Goal: Entertainment & Leisure: Browse casually

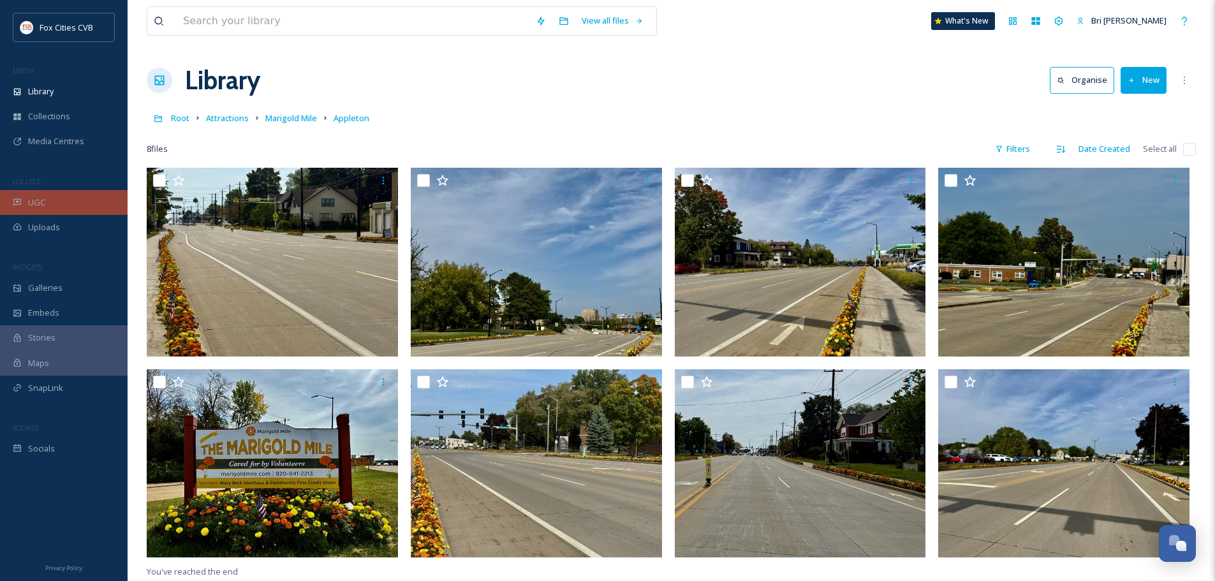
click at [45, 194] on div "UGC" at bounding box center [64, 202] width 128 height 25
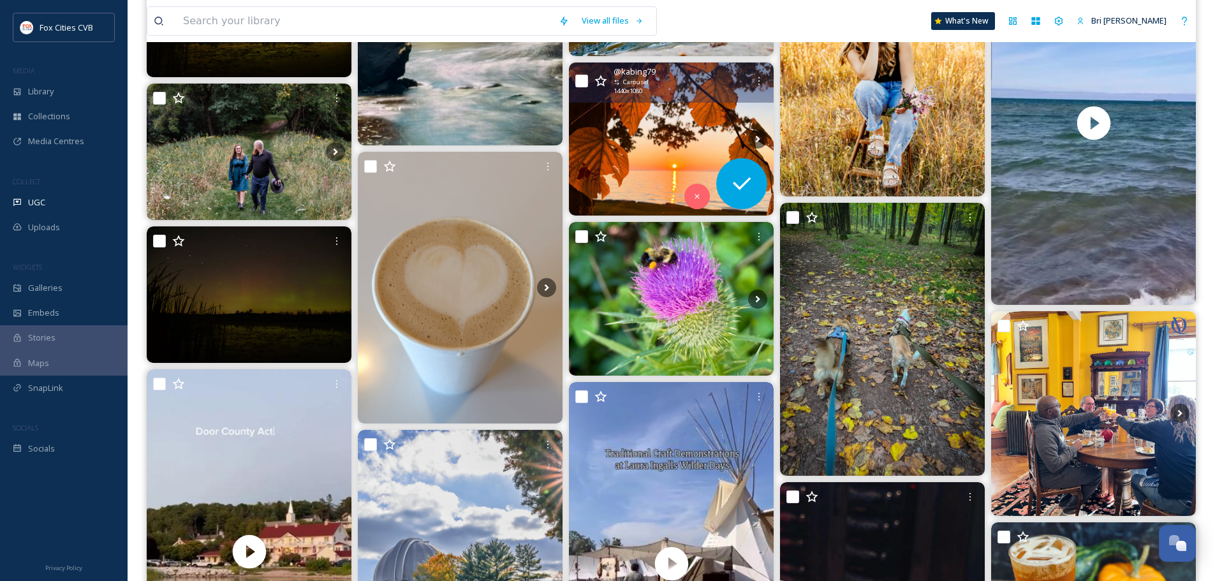
scroll to position [383, 0]
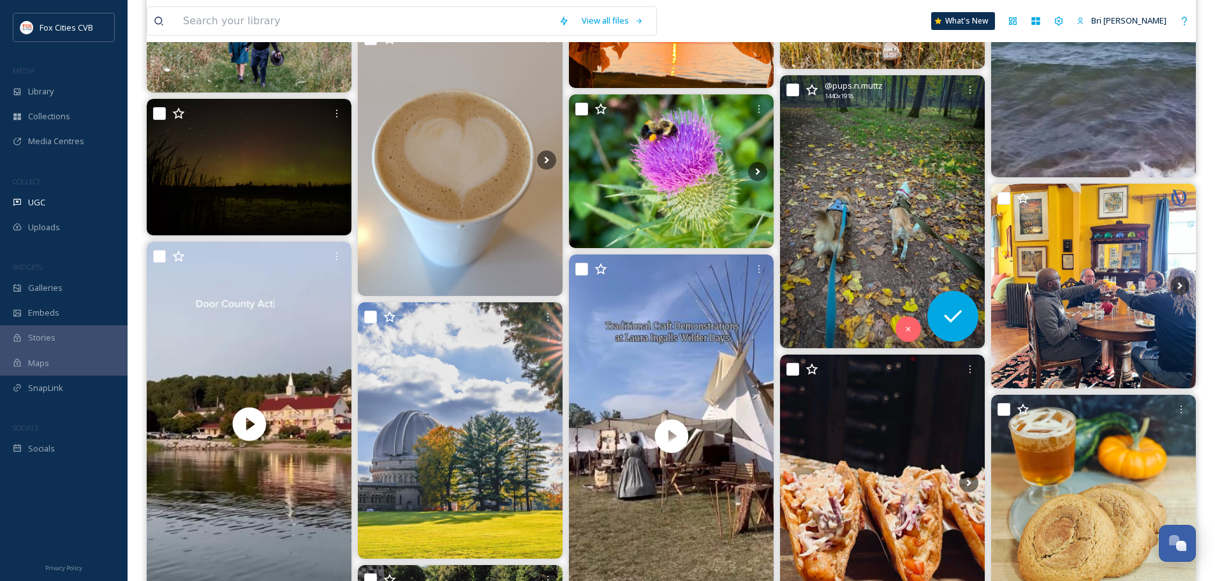
click at [891, 185] on img at bounding box center [882, 211] width 205 height 273
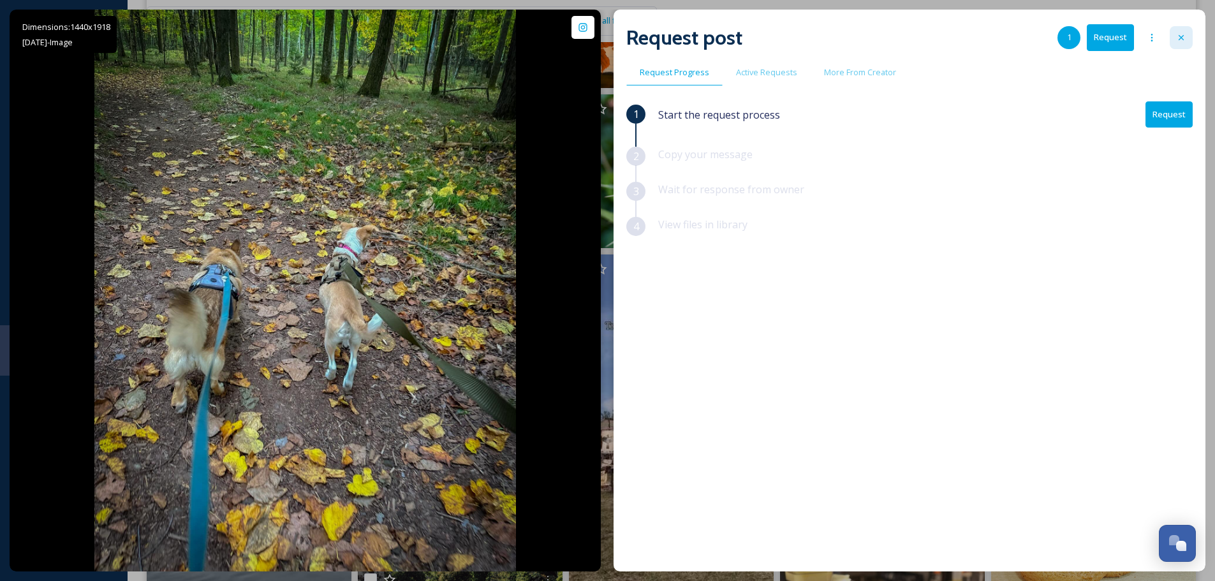
click at [1187, 39] on div at bounding box center [1181, 37] width 23 height 23
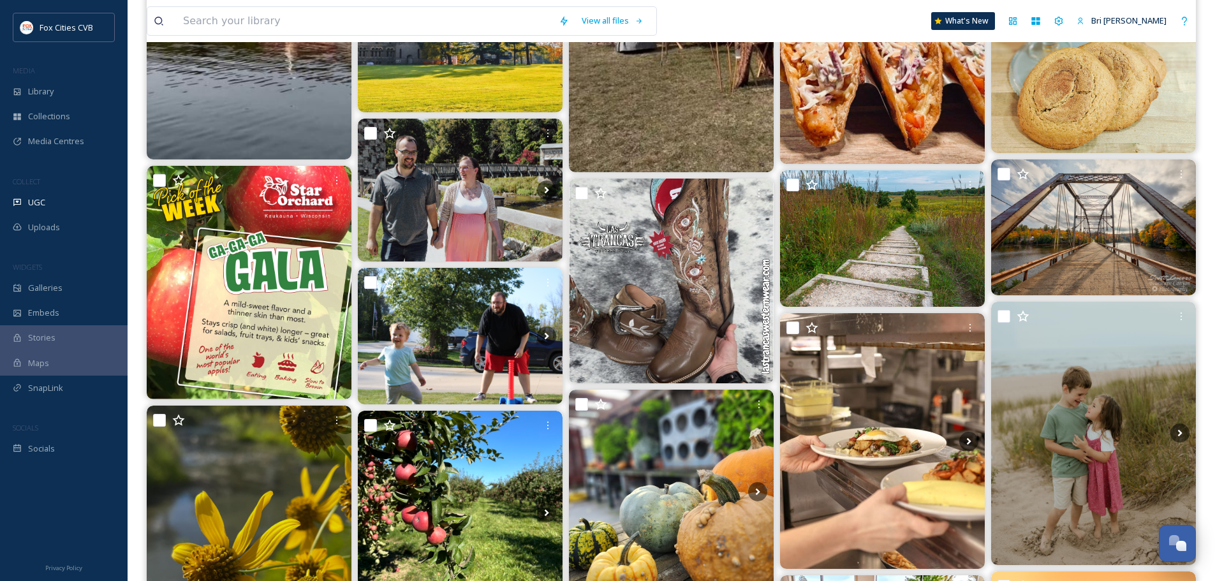
scroll to position [893, 0]
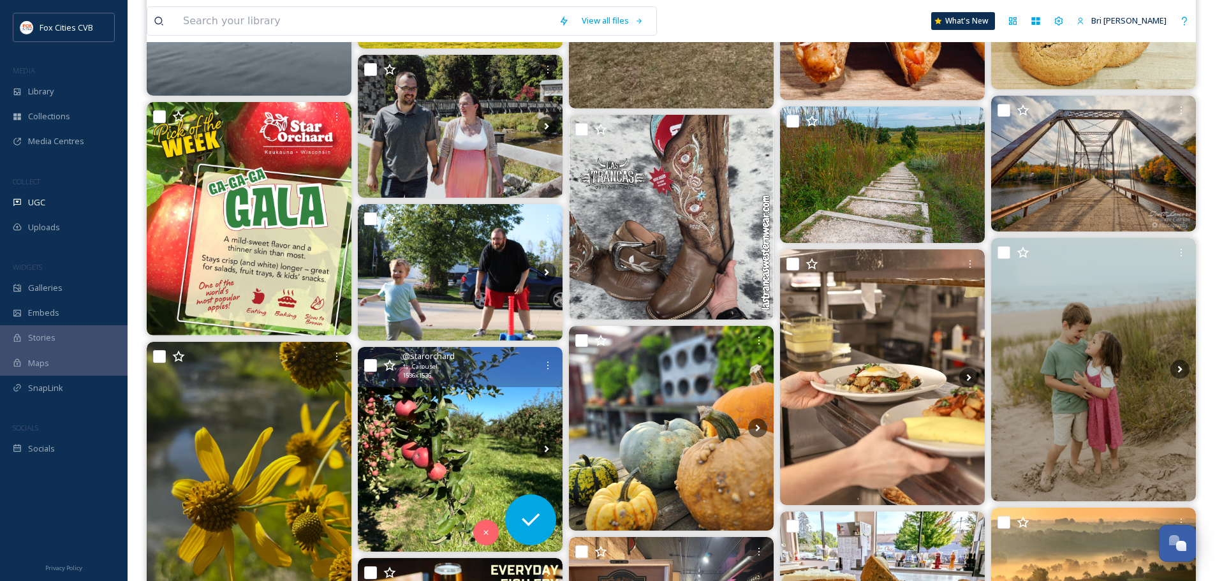
click at [472, 422] on img at bounding box center [460, 449] width 205 height 205
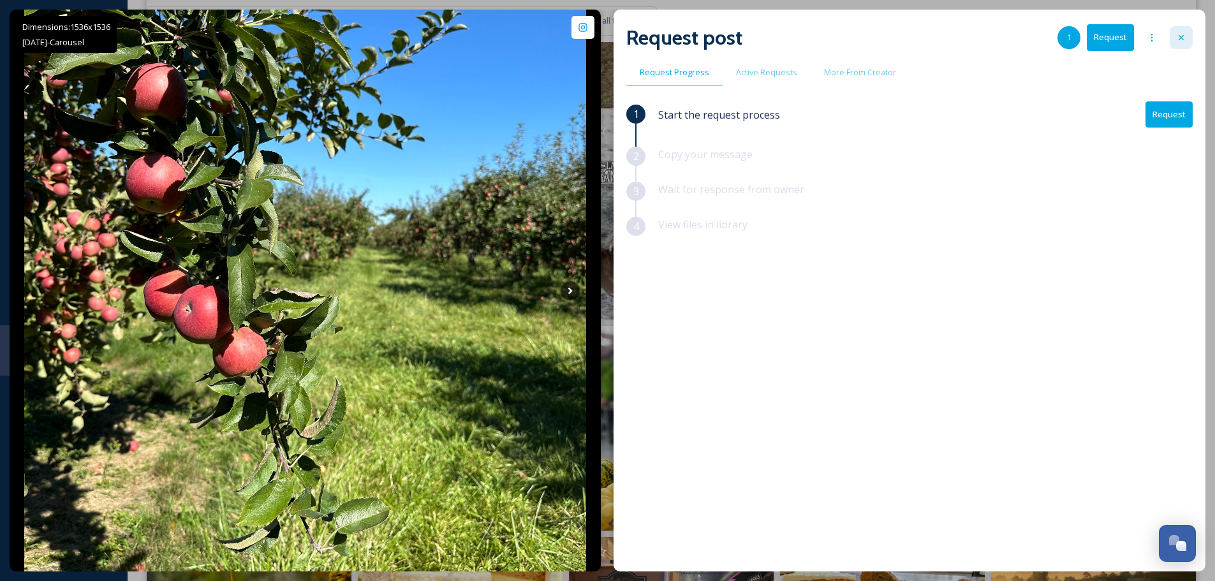
click at [1183, 38] on icon at bounding box center [1182, 38] width 10 height 10
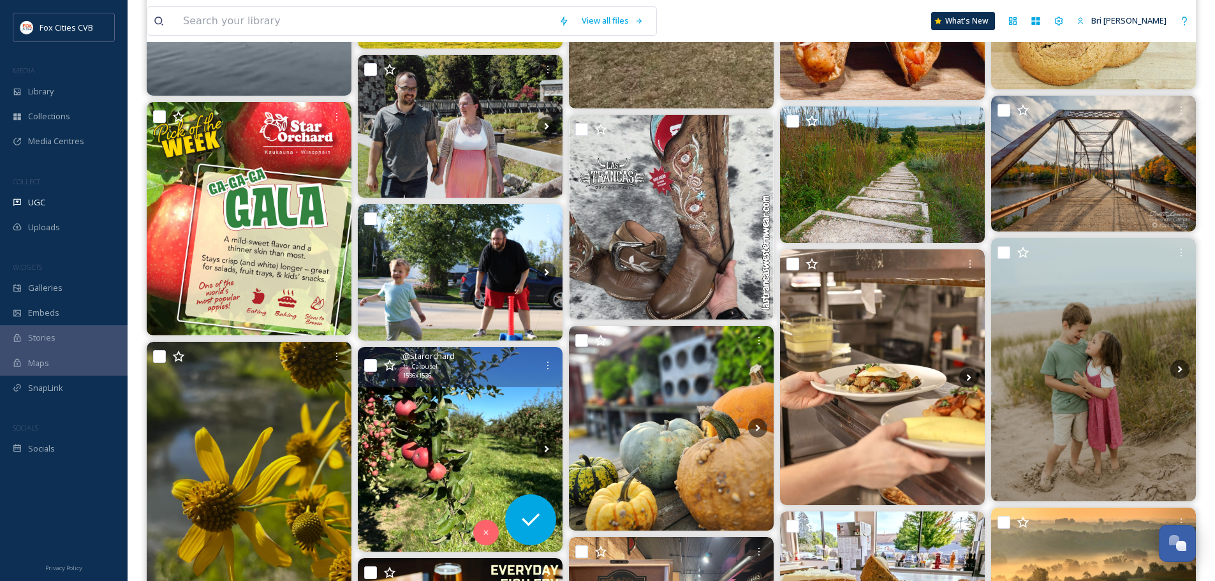
click at [386, 366] on icon at bounding box center [389, 364] width 12 height 11
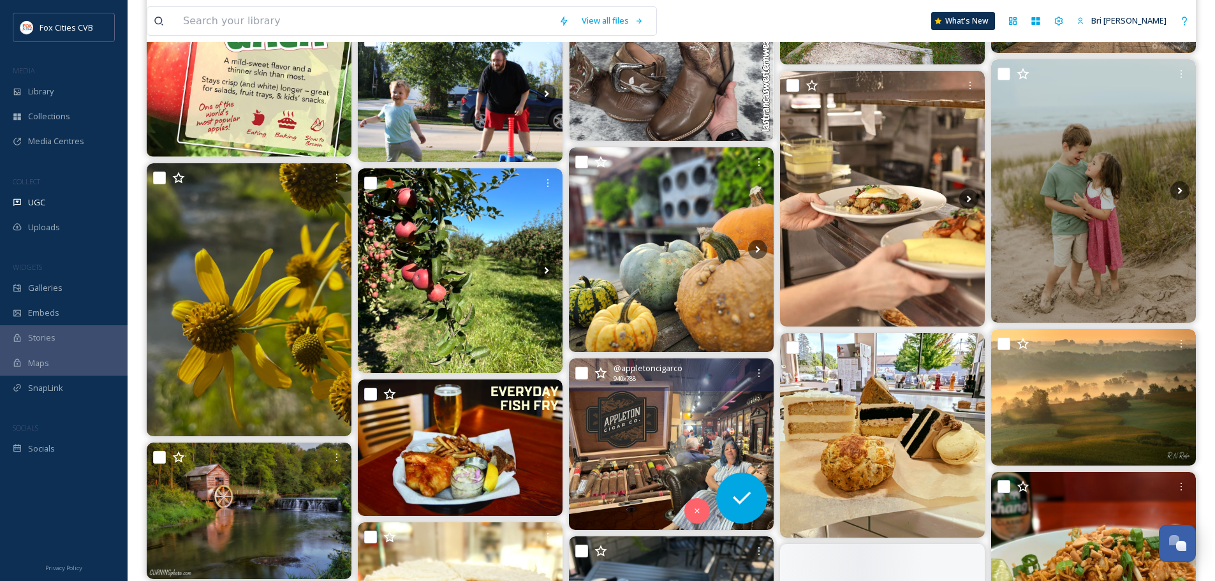
scroll to position [1212, 0]
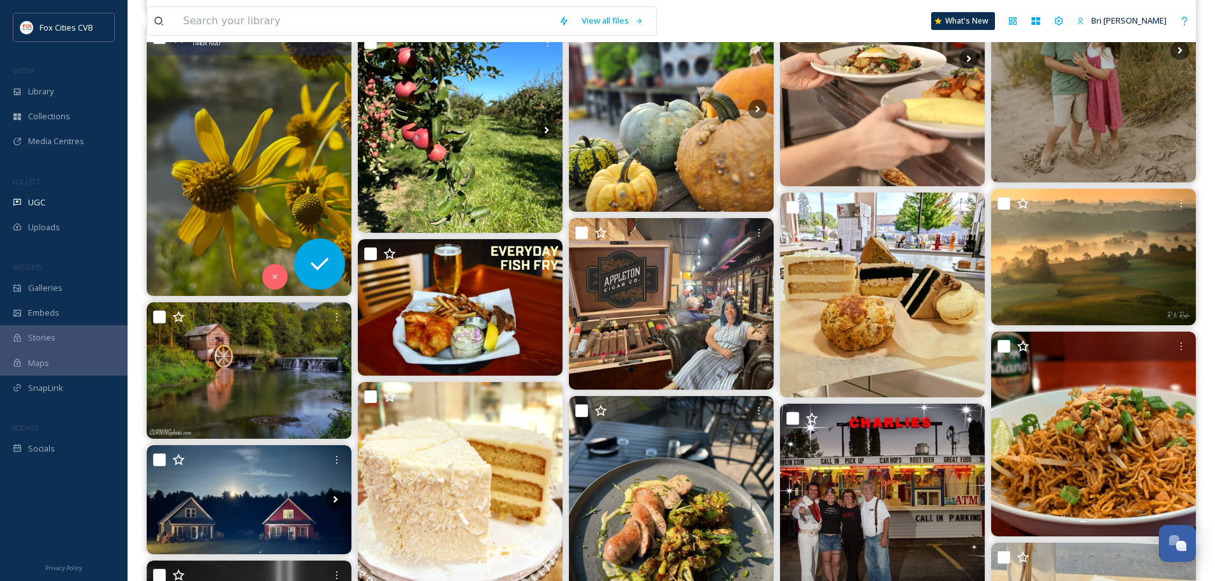
click at [204, 171] on img at bounding box center [249, 159] width 205 height 273
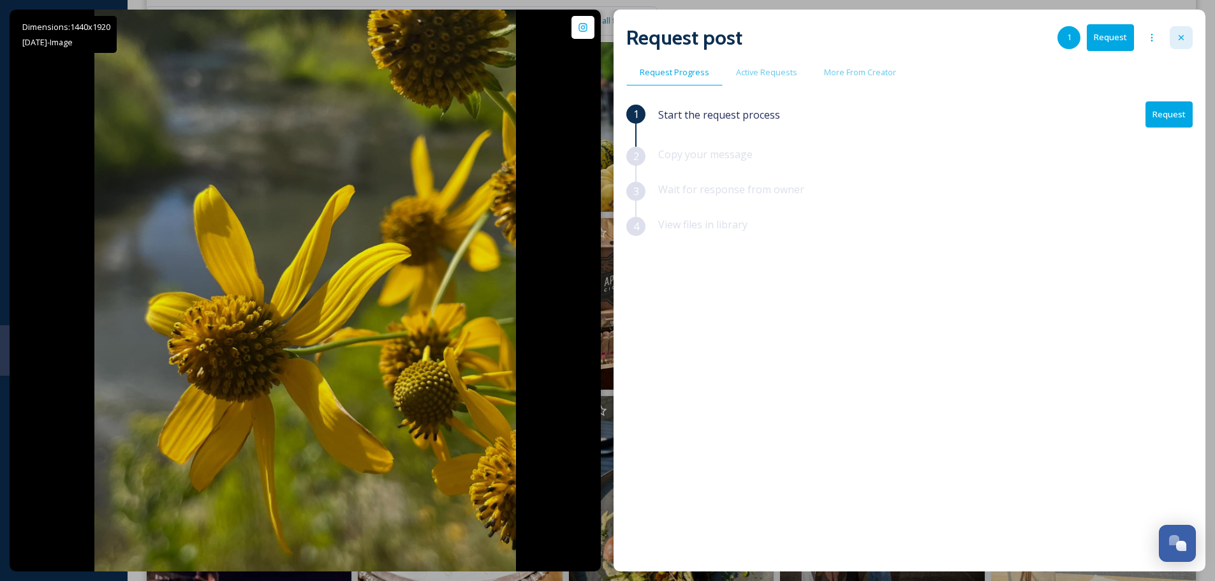
click at [1180, 35] on icon at bounding box center [1182, 38] width 10 height 10
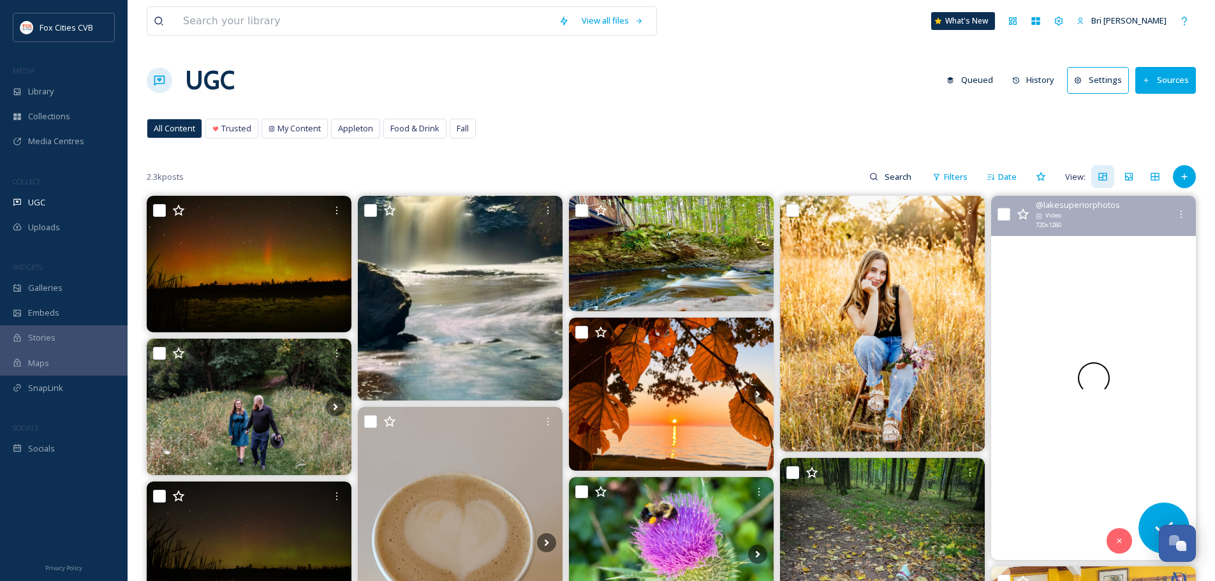
click at [1134, 346] on div at bounding box center [1094, 378] width 205 height 364
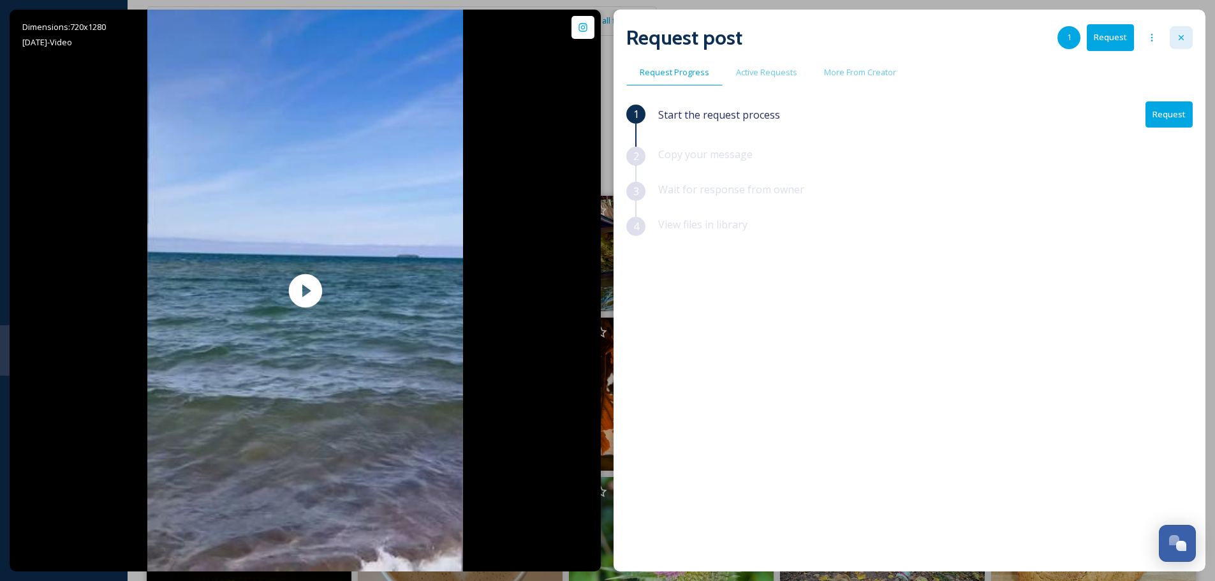
click at [1177, 38] on icon at bounding box center [1182, 38] width 10 height 10
